Goal: Obtain resource: Obtain resource

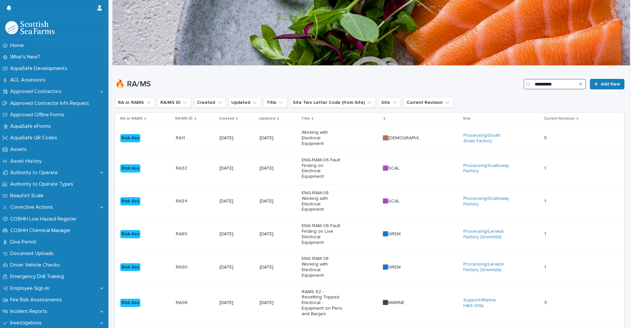
drag, startPoint x: 559, startPoint y: 86, endPoint x: 480, endPoint y: 92, distance: 79.0
click at [489, 90] on div "**********" at bounding box center [369, 82] width 509 height 32
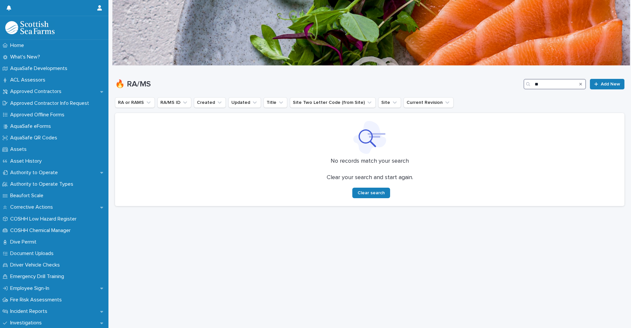
type input "*"
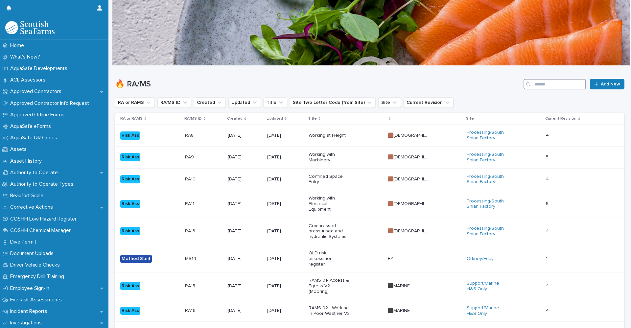
click at [564, 81] on input "Search" at bounding box center [554, 84] width 62 height 11
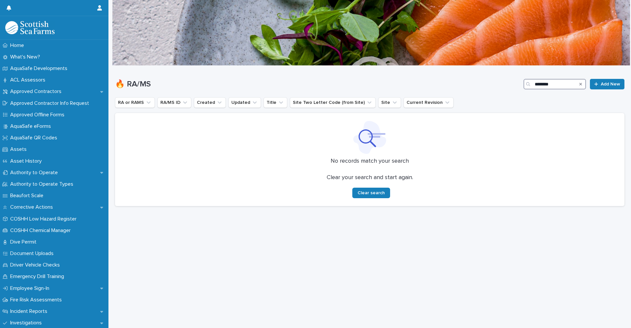
type input "********"
click at [579, 85] on icon "Search" at bounding box center [580, 84] width 3 height 3
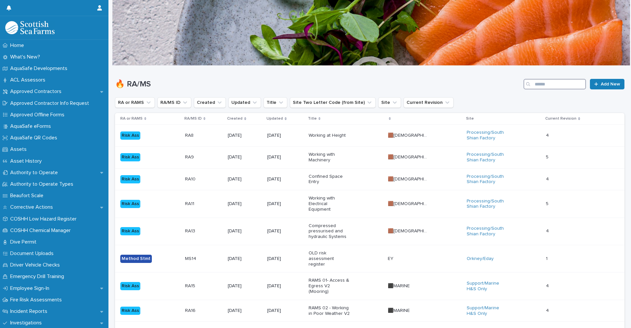
click at [539, 82] on input "Search" at bounding box center [554, 84] width 62 height 11
click at [537, 85] on input "Search" at bounding box center [554, 84] width 62 height 11
type input "**********"
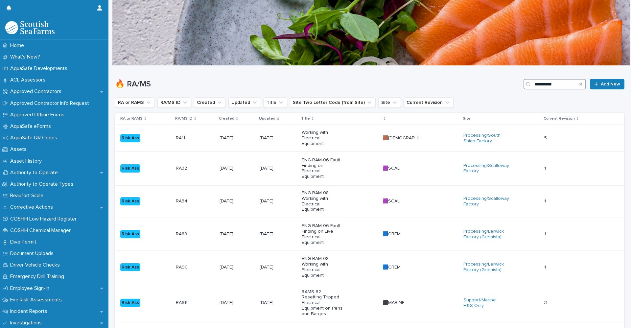
scroll to position [99, 0]
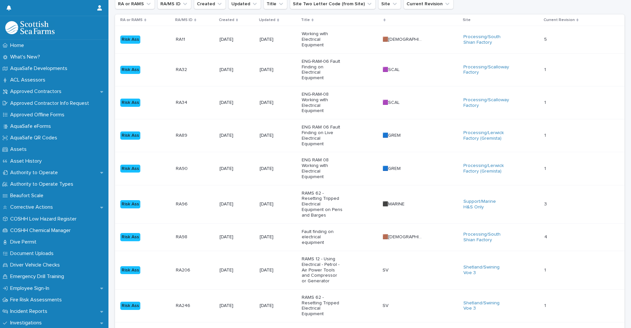
click at [161, 233] on p "Risk Ass" at bounding box center [140, 237] width 41 height 8
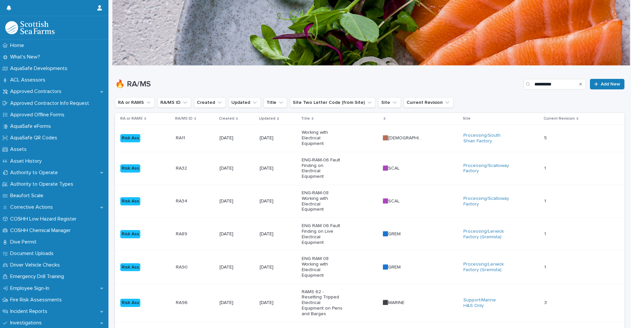
click at [200, 264] on p at bounding box center [195, 267] width 38 height 6
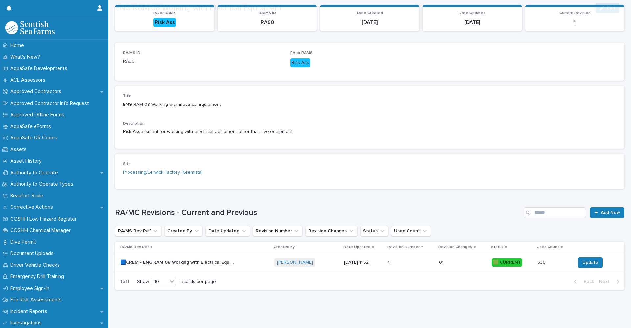
scroll to position [80, 0]
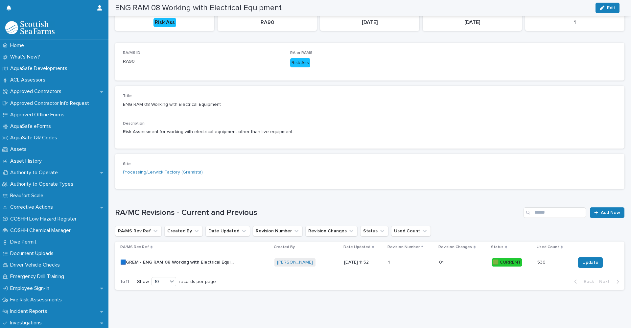
click at [158, 260] on p "🟦GREM - ENG RAM 08 Working with Electrical Equipment - Rev 1 🟩" at bounding box center [178, 261] width 116 height 7
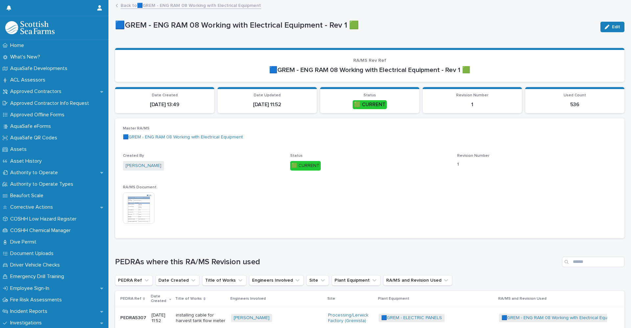
click at [131, 211] on img at bounding box center [139, 208] width 32 height 32
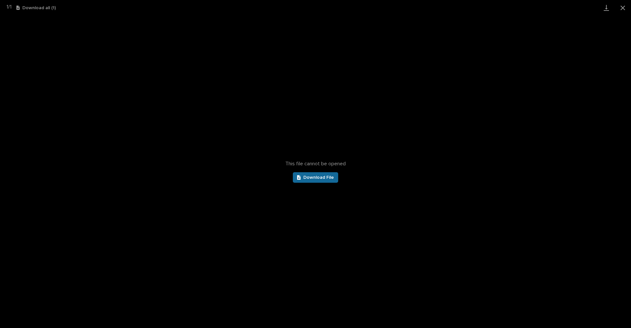
click at [314, 179] on span "Download File" at bounding box center [318, 177] width 31 height 5
click at [621, 10] on button "Close gallery" at bounding box center [622, 7] width 16 height 15
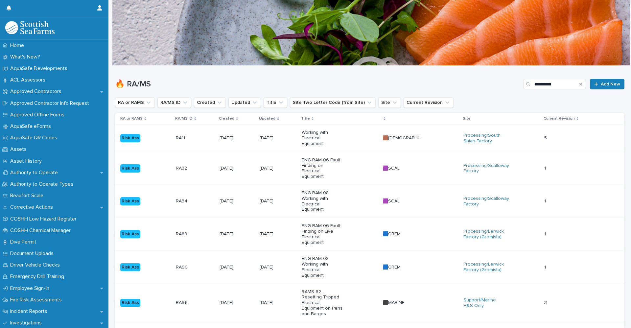
click at [579, 85] on icon "Search" at bounding box center [580, 84] width 3 height 3
click at [553, 85] on input "Search" at bounding box center [554, 84] width 62 height 11
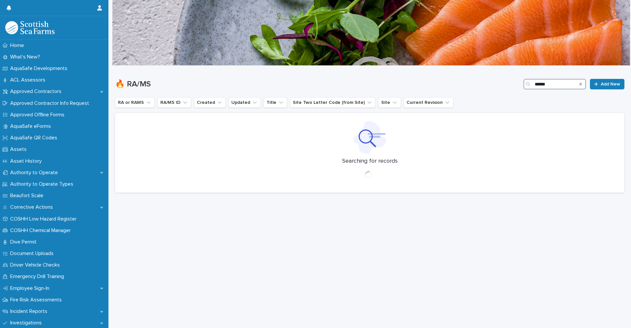
type input "*******"
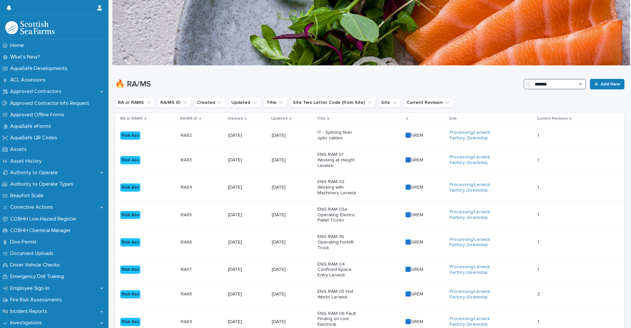
drag, startPoint x: 553, startPoint y: 84, endPoint x: 505, endPoint y: 84, distance: 48.3
click at [505, 84] on div "🔥 RA/MS ******* Add New" at bounding box center [369, 84] width 509 height 11
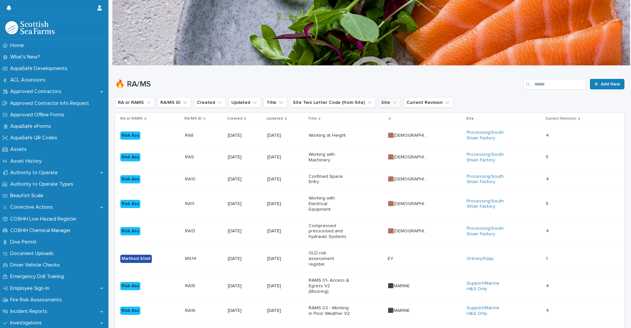
click at [386, 102] on button "Site" at bounding box center [389, 102] width 23 height 11
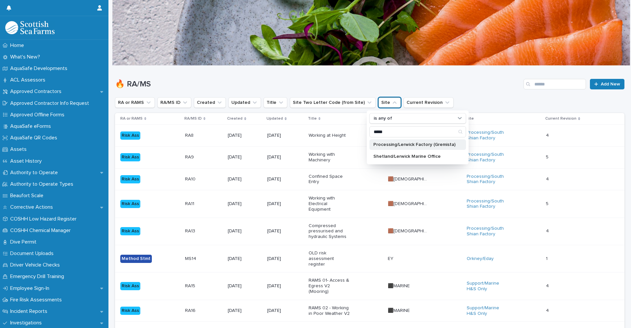
type input "*****"
click at [403, 146] on p "Processing/Lerwick Factory (Gremista)" at bounding box center [414, 144] width 82 height 5
click at [297, 79] on h1 "🔥 RA/MS" at bounding box center [318, 84] width 406 height 10
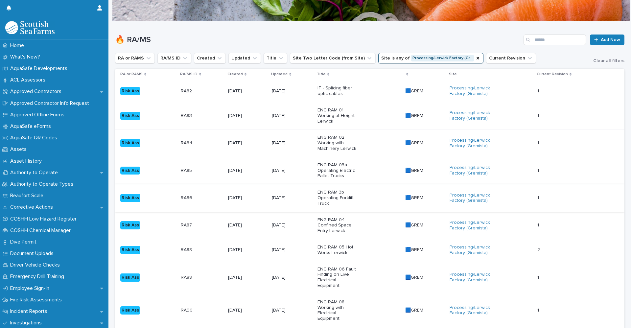
scroll to position [131, 0]
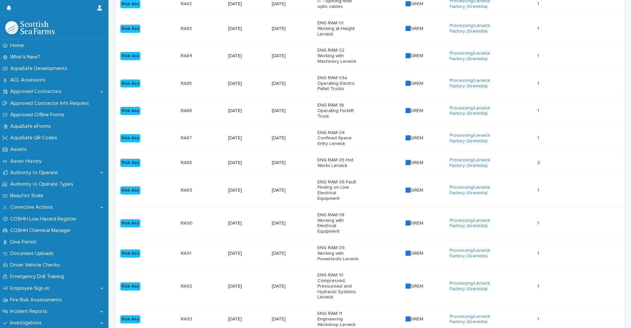
click at [165, 247] on div "Risk Ass" at bounding box center [147, 253] width 55 height 13
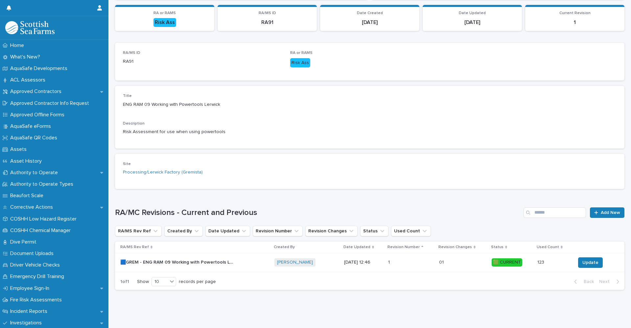
scroll to position [80, 0]
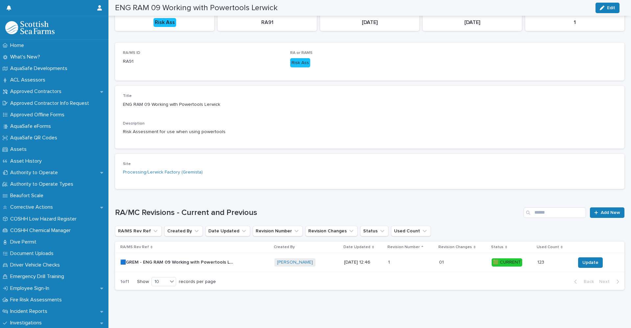
click at [232, 260] on p "🟦GREM - ENG RAM 09 Working with Powertools Lerwick - Rev 1 🟩" at bounding box center [178, 261] width 116 height 7
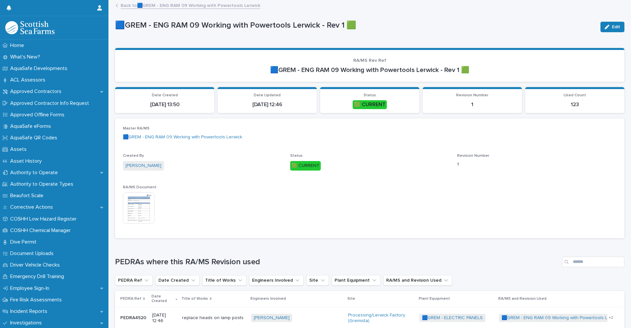
click at [140, 212] on img at bounding box center [139, 208] width 32 height 32
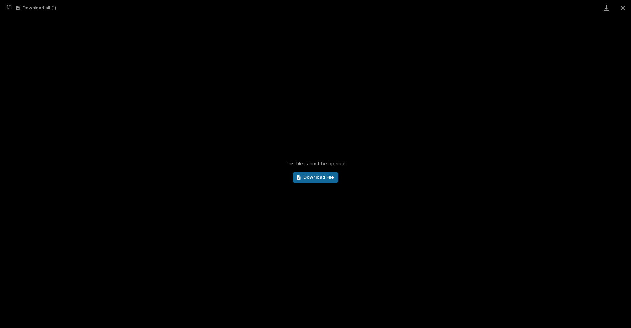
click at [320, 176] on span "Download File" at bounding box center [318, 177] width 31 height 5
click at [621, 7] on button "Close gallery" at bounding box center [622, 7] width 16 height 15
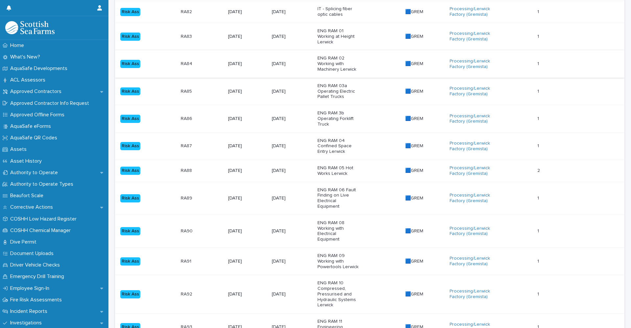
scroll to position [131, 0]
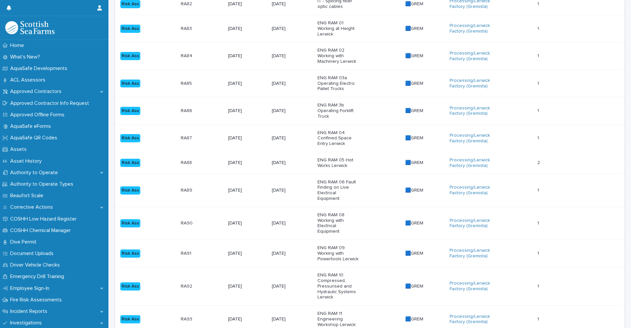
click at [156, 282] on p "Risk Ass" at bounding box center [140, 286] width 41 height 8
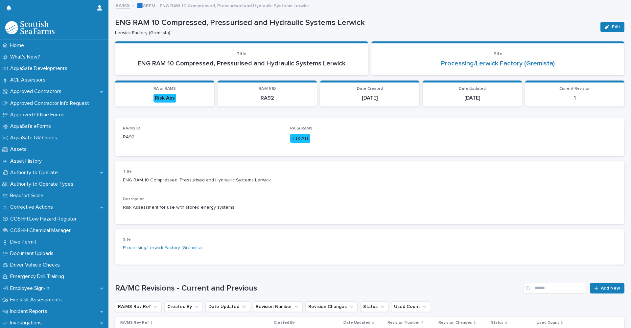
scroll to position [80, 0]
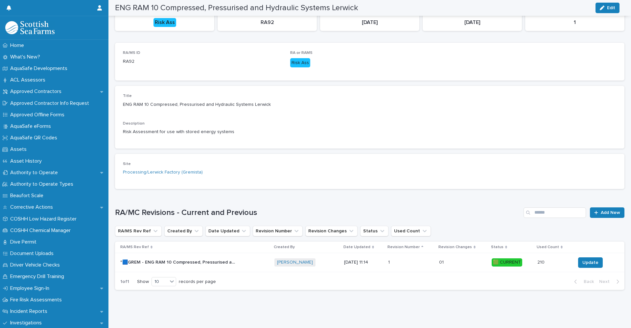
click at [144, 258] on p ""🟦GREM - ENG RAM 10 Compressed, Pressurised and Hydraulic Systems Lerwick" - Re…" at bounding box center [178, 261] width 116 height 7
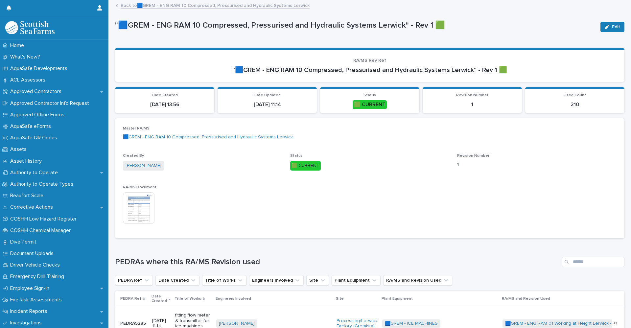
click at [143, 208] on img at bounding box center [139, 208] width 32 height 32
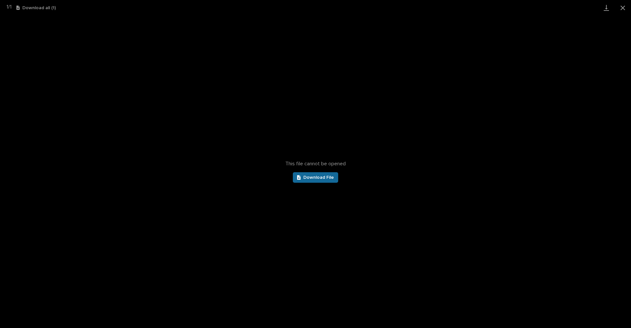
click at [314, 178] on span "Download File" at bounding box center [318, 177] width 31 height 5
click at [623, 10] on button "Close gallery" at bounding box center [622, 7] width 16 height 15
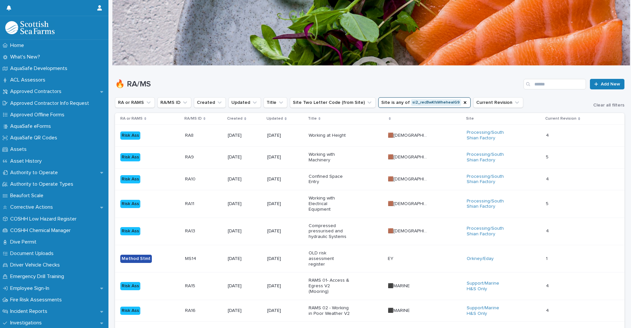
click at [318, 74] on div "🔥 RA/MS Add New" at bounding box center [369, 82] width 509 height 32
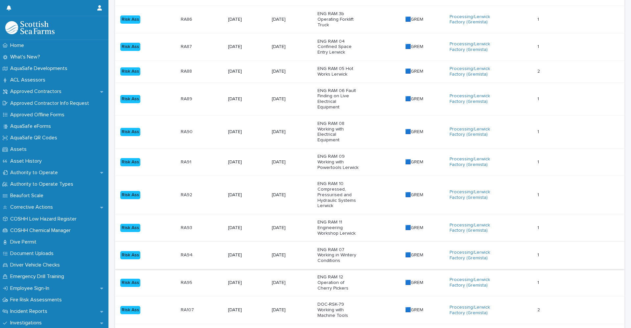
scroll to position [263, 0]
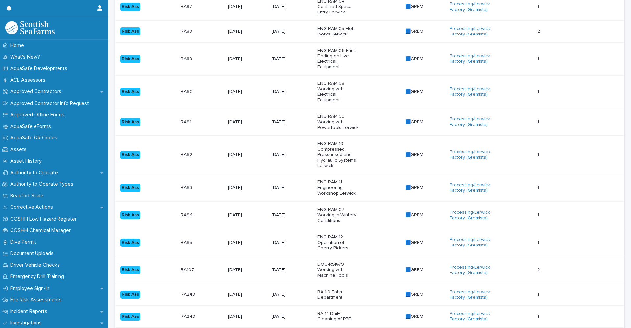
click at [160, 182] on div "Risk Ass" at bounding box center [147, 187] width 55 height 13
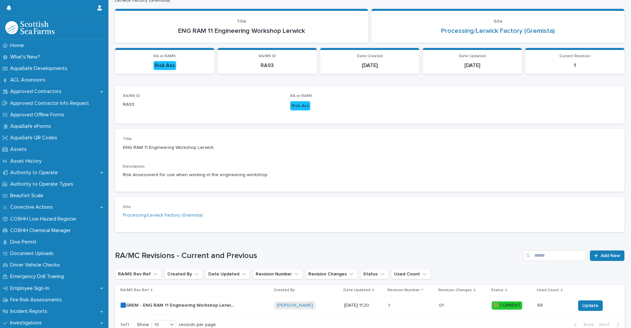
scroll to position [80, 0]
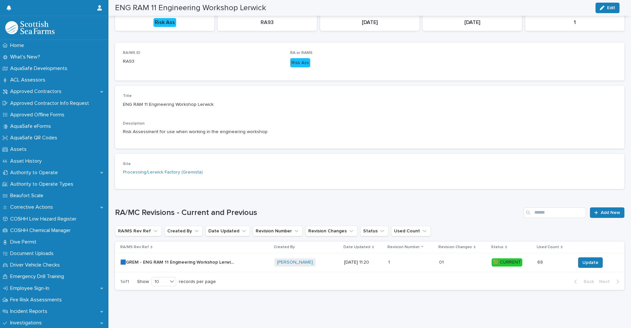
click at [174, 263] on td "🟦GREM - ENG RAM 11 Engineering Workshop Lerwick - Rev 1 🟩 🟦GREM - ENG RAM 11 En…" at bounding box center [193, 262] width 157 height 19
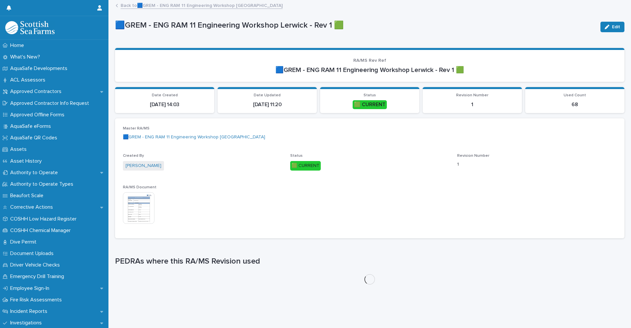
click at [148, 209] on img at bounding box center [139, 208] width 32 height 32
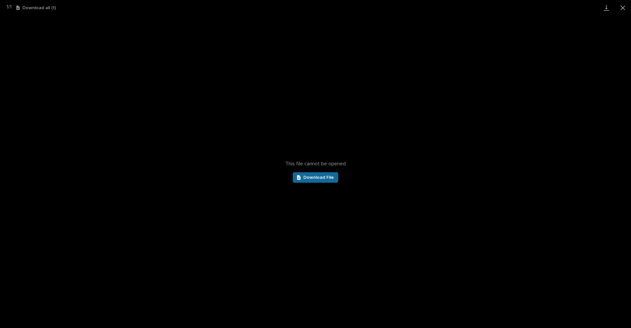
click at [326, 175] on span "Download File" at bounding box center [318, 177] width 31 height 5
click at [622, 10] on button "Close gallery" at bounding box center [622, 7] width 16 height 15
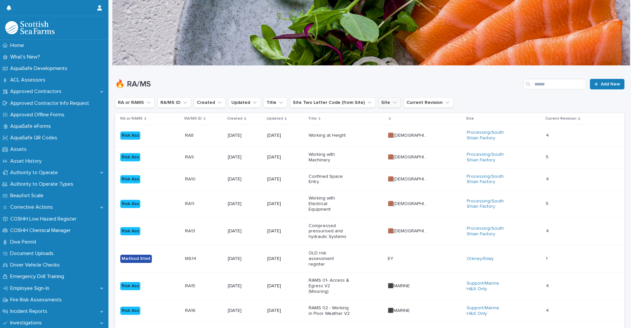
click at [378, 101] on button "Site" at bounding box center [389, 102] width 23 height 11
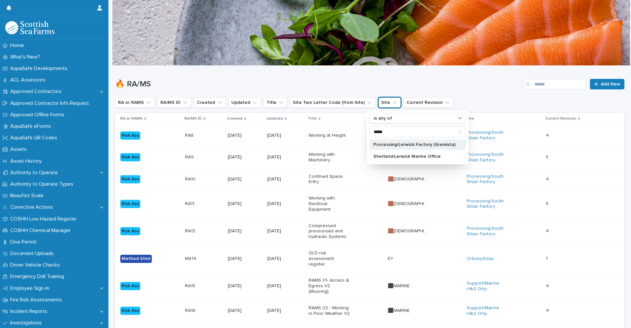
type input "*****"
click at [381, 145] on p "Processing/Lerwick Factory (Gremista)" at bounding box center [414, 144] width 82 height 5
click at [401, 85] on h1 "🔥 RA/MS" at bounding box center [318, 84] width 406 height 10
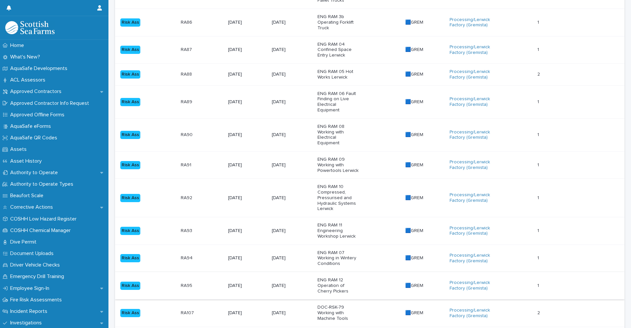
scroll to position [328, 0]
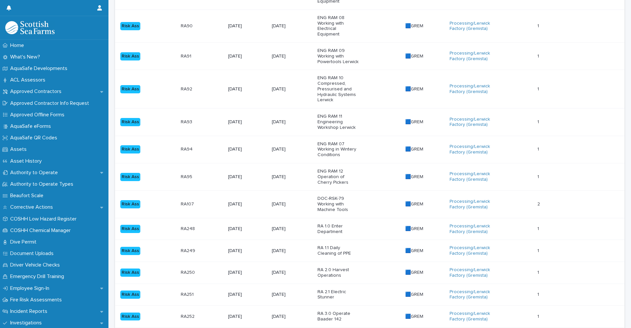
click at [160, 145] on p "Risk Ass" at bounding box center [140, 149] width 41 height 8
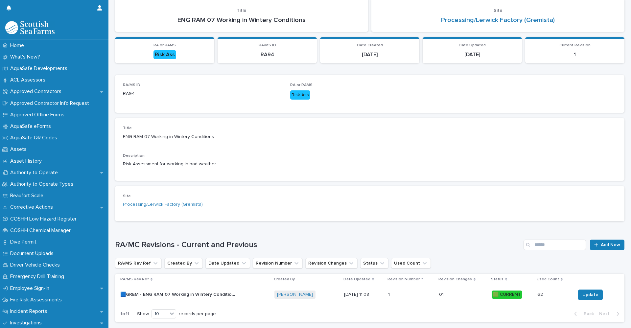
scroll to position [80, 0]
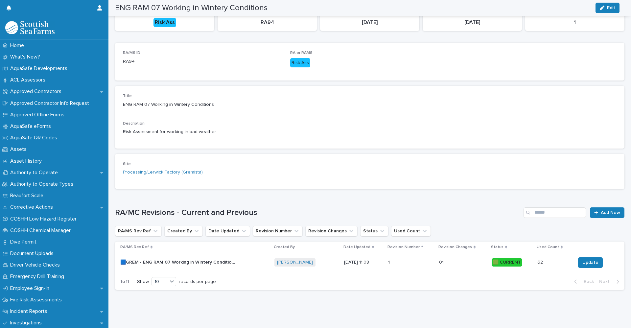
click at [150, 258] on p "🟦GREM - ENG RAM 07 Working in Wintery Conditions - Rev 1 🟩" at bounding box center [178, 261] width 116 height 7
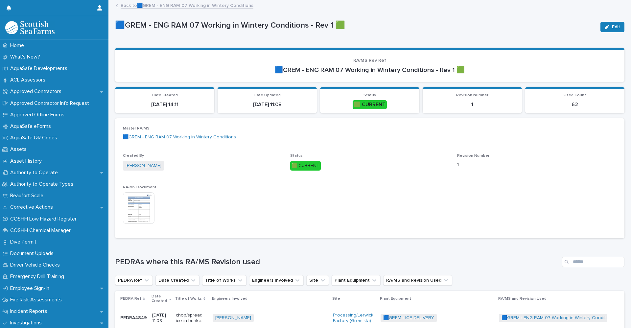
click at [138, 212] on img at bounding box center [139, 208] width 32 height 32
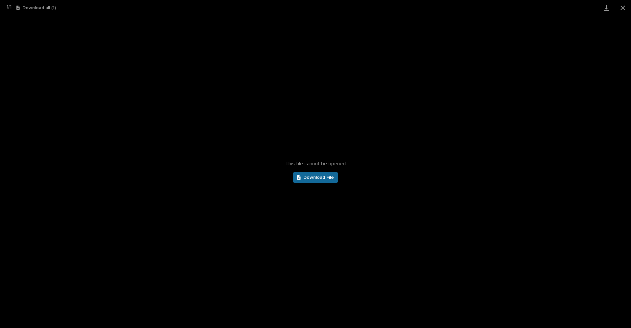
click at [330, 181] on link "Download File" at bounding box center [315, 177] width 45 height 11
click at [622, 6] on button "Close gallery" at bounding box center [622, 7] width 16 height 15
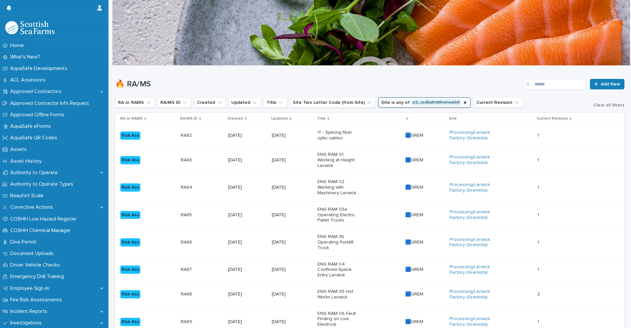
scroll to position [394, 0]
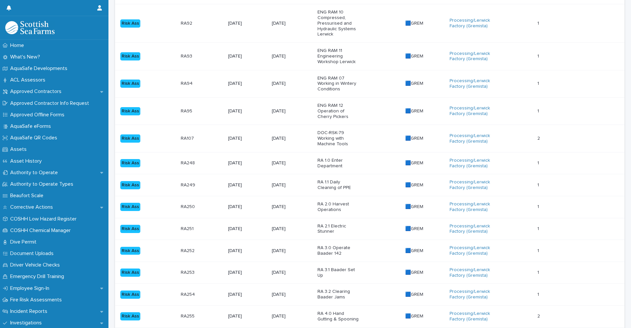
click at [179, 98] on td "RA95 RA95" at bounding box center [201, 111] width 47 height 27
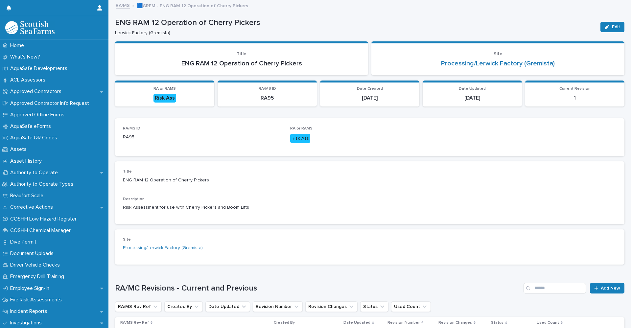
scroll to position [80, 0]
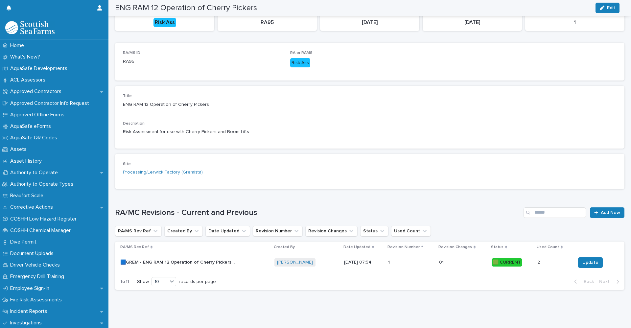
click at [235, 258] on p "🟦GREM - ENG RAM 12 Operation of Cherry Pickers - Rev 1 🟩" at bounding box center [178, 261] width 116 height 7
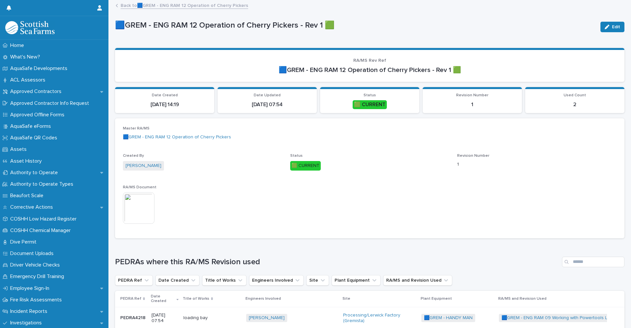
click at [135, 208] on img at bounding box center [139, 208] width 32 height 32
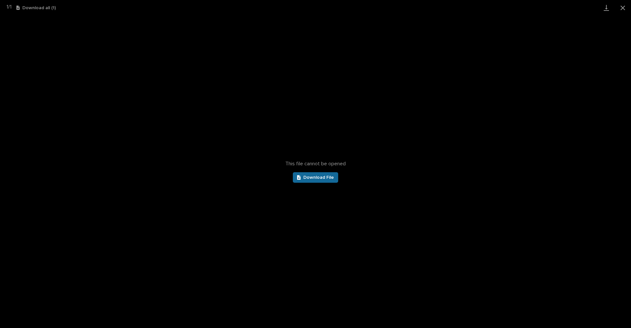
click at [324, 176] on span "Download File" at bounding box center [318, 177] width 31 height 5
click at [623, 9] on button "Close gallery" at bounding box center [622, 7] width 16 height 15
